Goal: Task Accomplishment & Management: Use online tool/utility

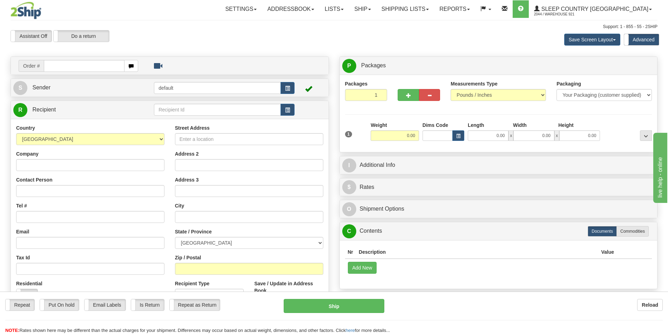
click at [97, 65] on input "text" at bounding box center [84, 66] width 81 height 12
type input "9000I136509"
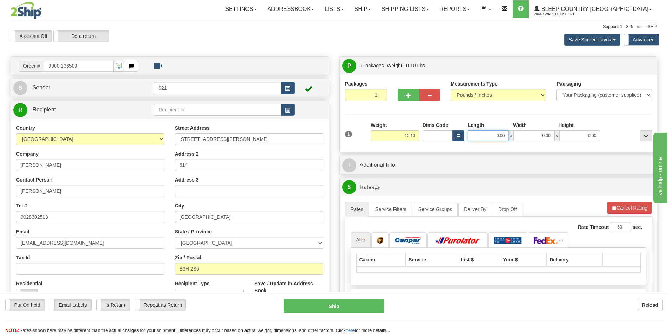
click at [491, 137] on input "0.00" at bounding box center [488, 135] width 41 height 11
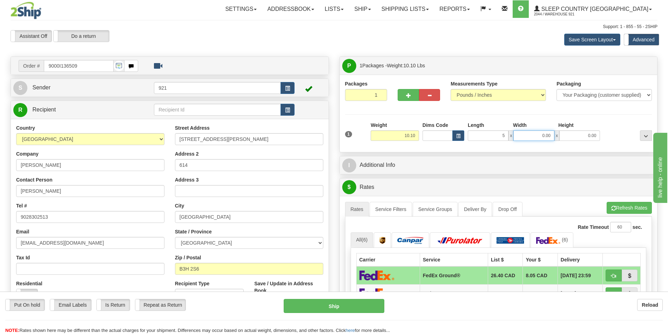
type input "5.00"
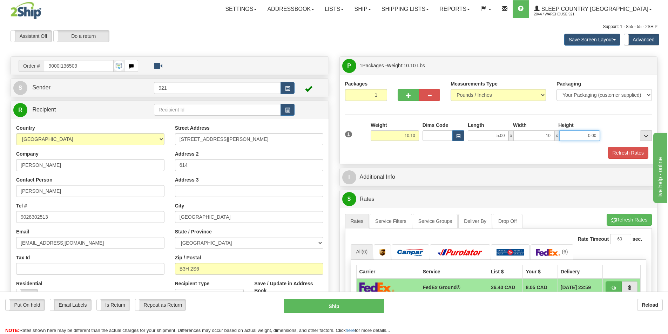
type input "10.00"
type input "8.00"
click at [629, 155] on button "Refresh Rates" at bounding box center [628, 153] width 40 height 12
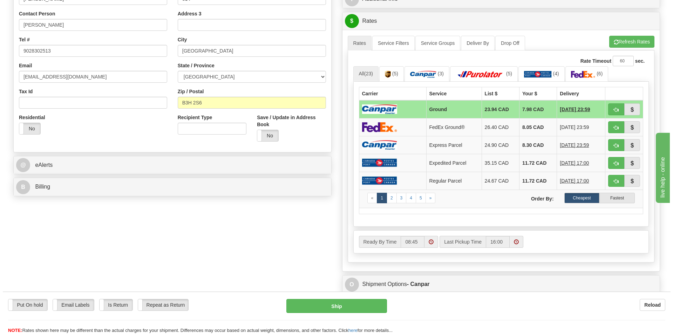
scroll to position [245, 0]
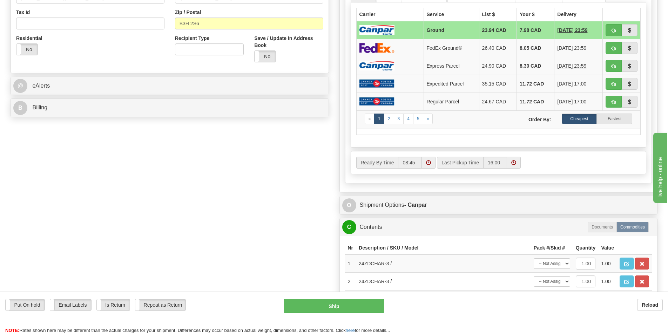
click at [372, 296] on div "Put On hold Put On hold Email Labels Email Labels Edit Is Return Is Return Repe…" at bounding box center [334, 313] width 668 height 42
click at [371, 299] on div "Put On hold Put On hold Email Labels Email Labels Edit Is Return Is Return Repe…" at bounding box center [334, 313] width 668 height 42
click at [372, 304] on button "Ship" at bounding box center [334, 306] width 101 height 14
type input "1"
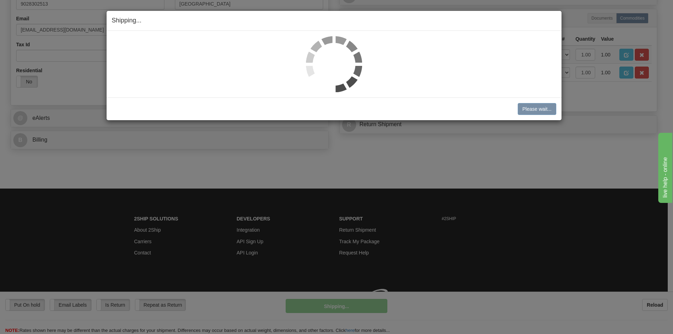
scroll to position [223, 0]
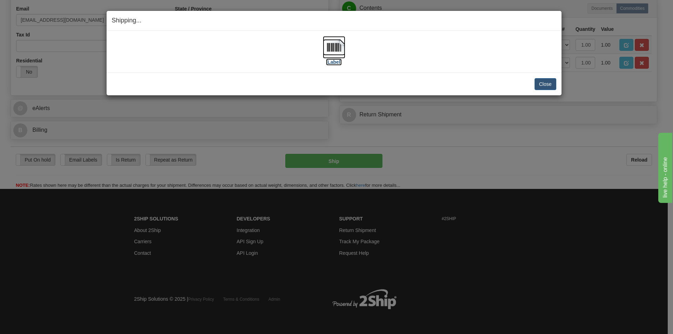
click at [343, 49] on img at bounding box center [334, 47] width 22 height 22
click at [547, 86] on button "Close" at bounding box center [546, 84] width 22 height 12
